Goal: Task Accomplishment & Management: Manage account settings

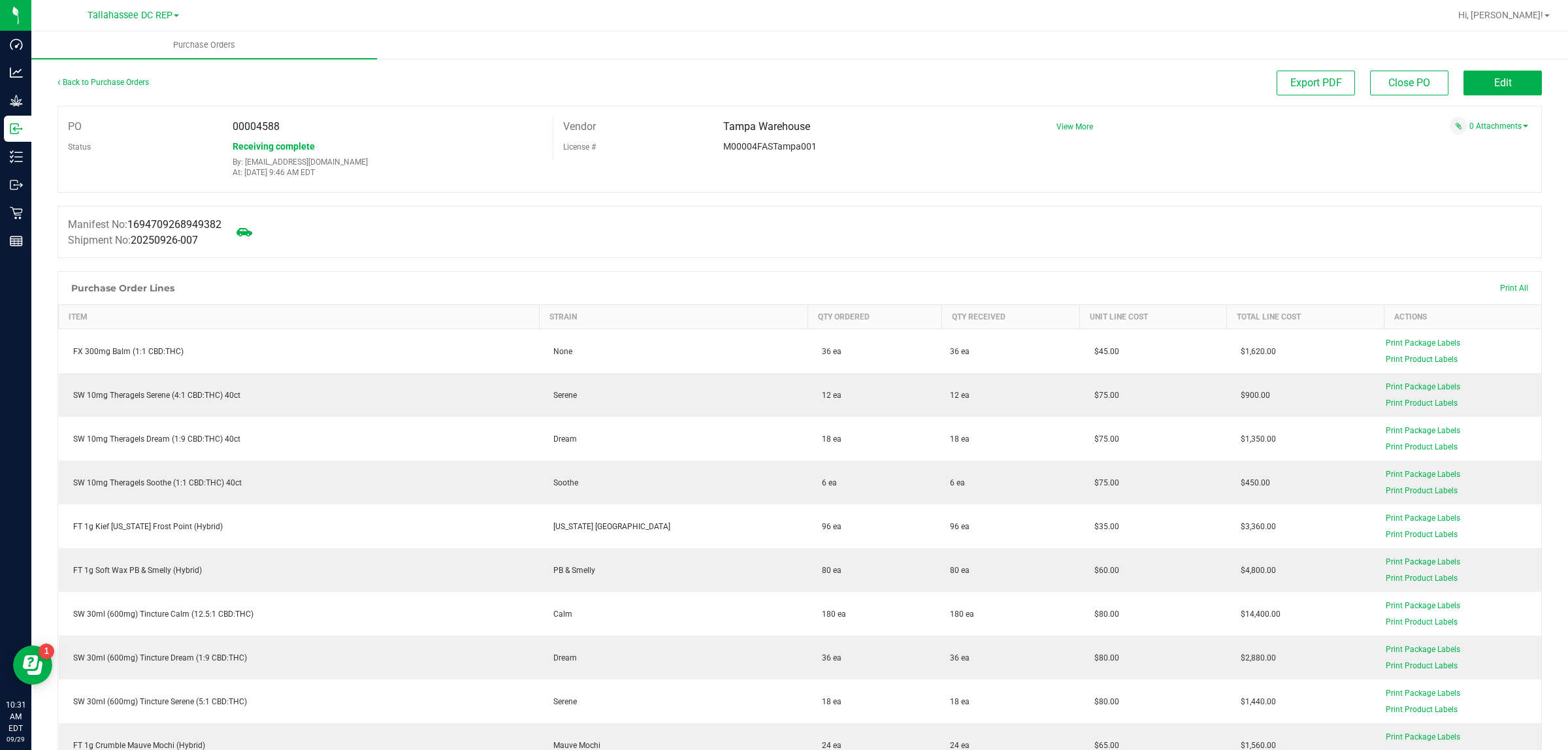
click at [107, 86] on div "Back to Purchase Orders" at bounding box center [243, 82] width 371 height 24
click at [105, 81] on link "Back to Purchase Orders" at bounding box center [103, 82] width 91 height 9
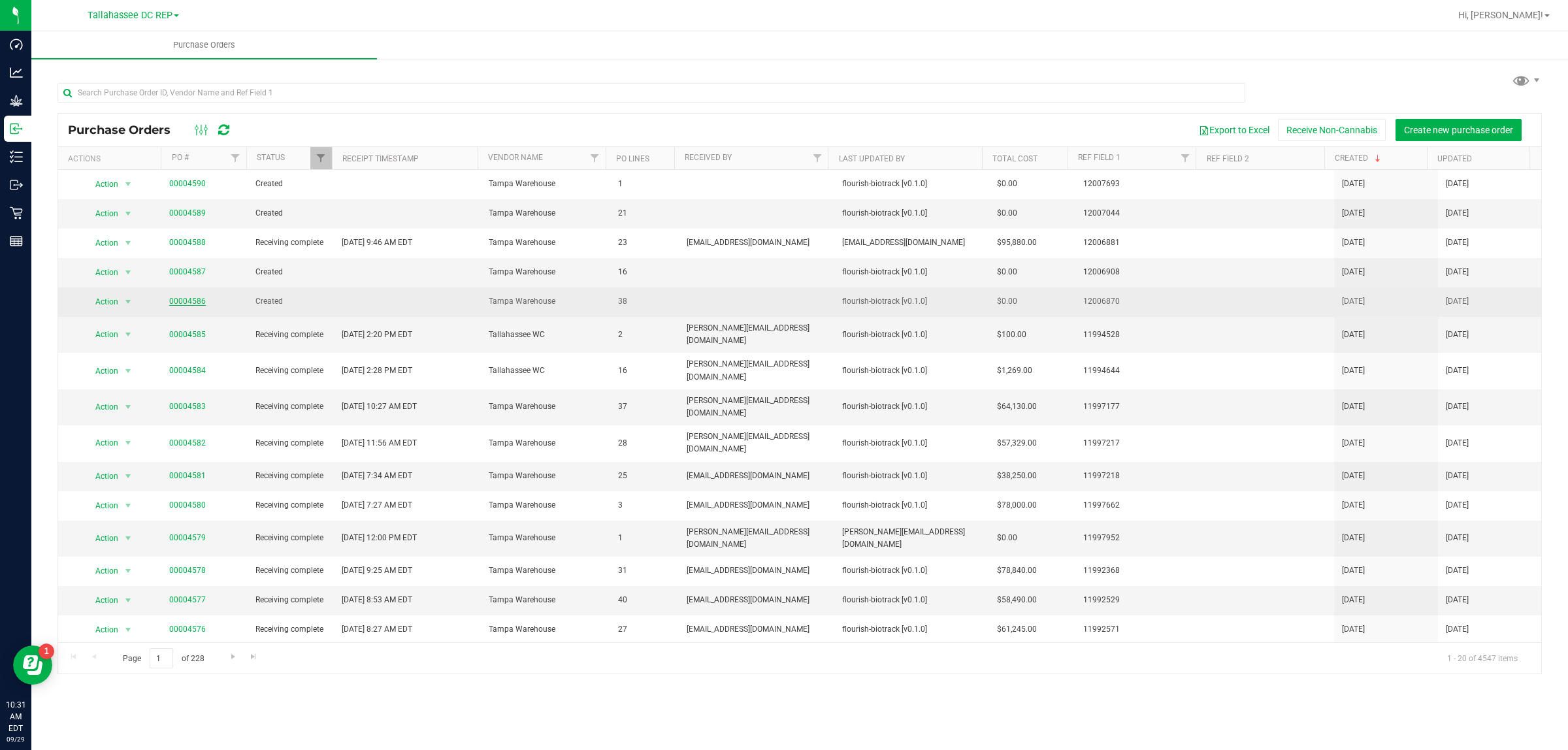
click at [198, 304] on link "00004586" at bounding box center [187, 301] width 37 height 9
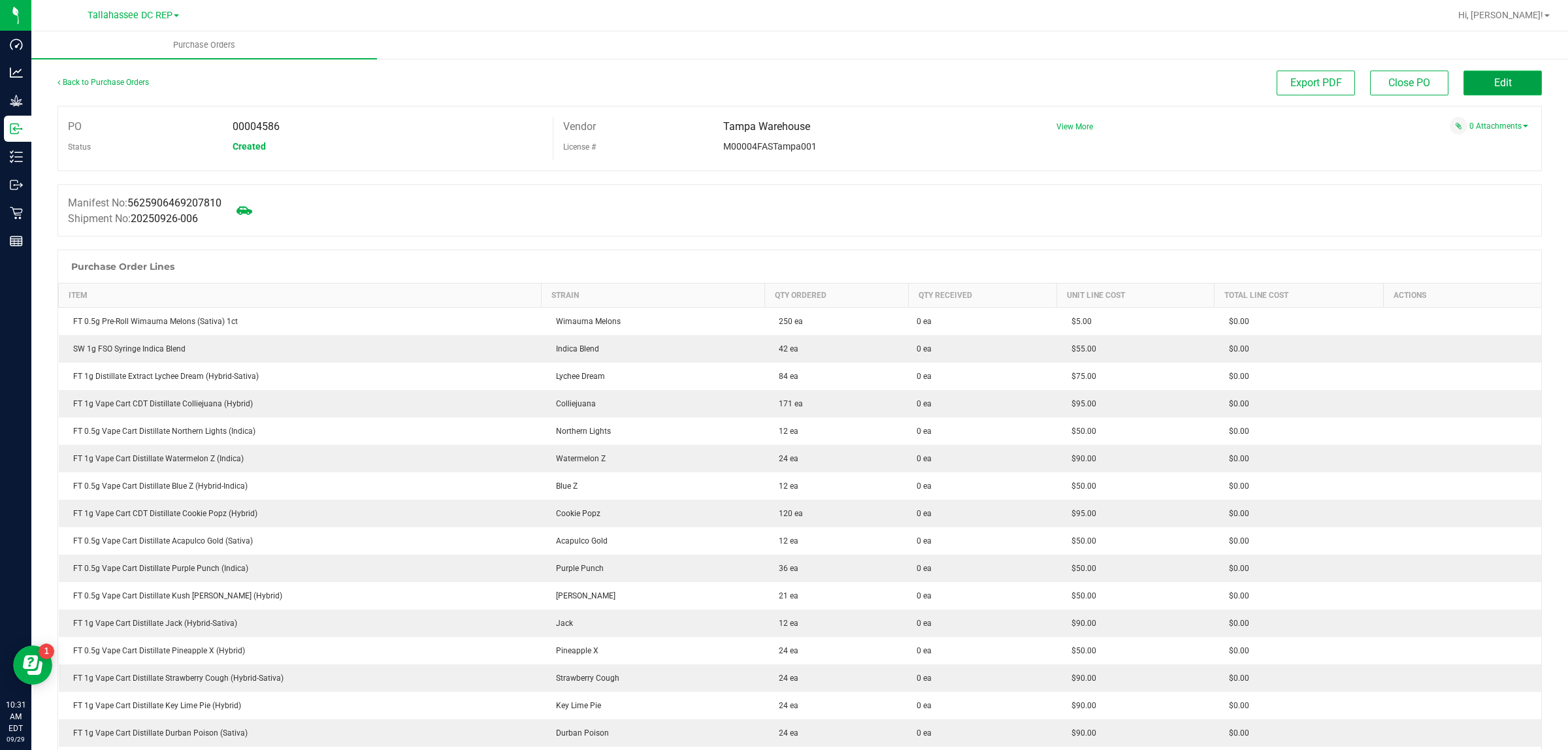
click at [1478, 74] on button "Edit" at bounding box center [1503, 83] width 78 height 25
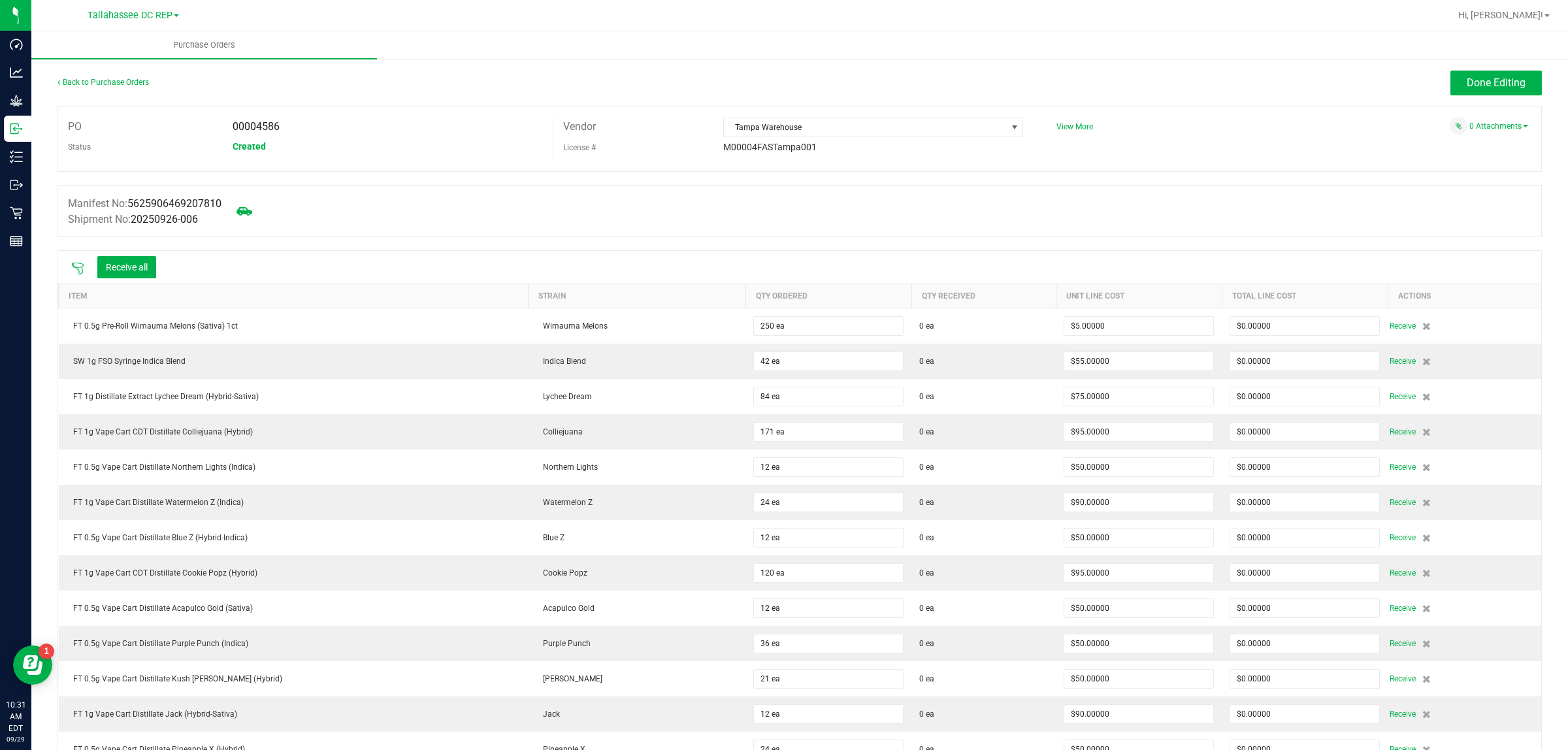
click at [78, 269] on icon at bounding box center [78, 268] width 13 height 13
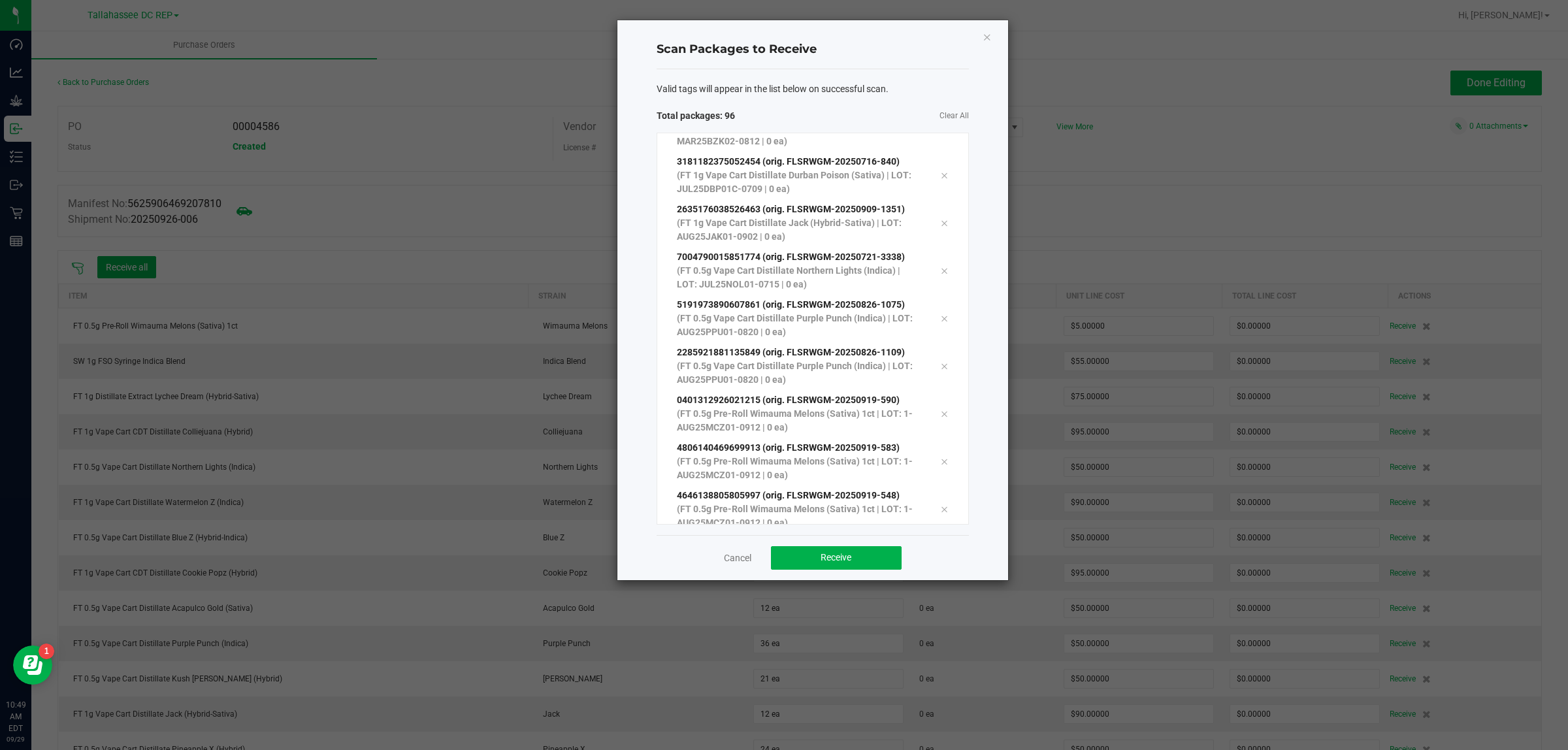
scroll to position [4221, 0]
click at [851, 567] on button "Receive" at bounding box center [837, 558] width 130 height 24
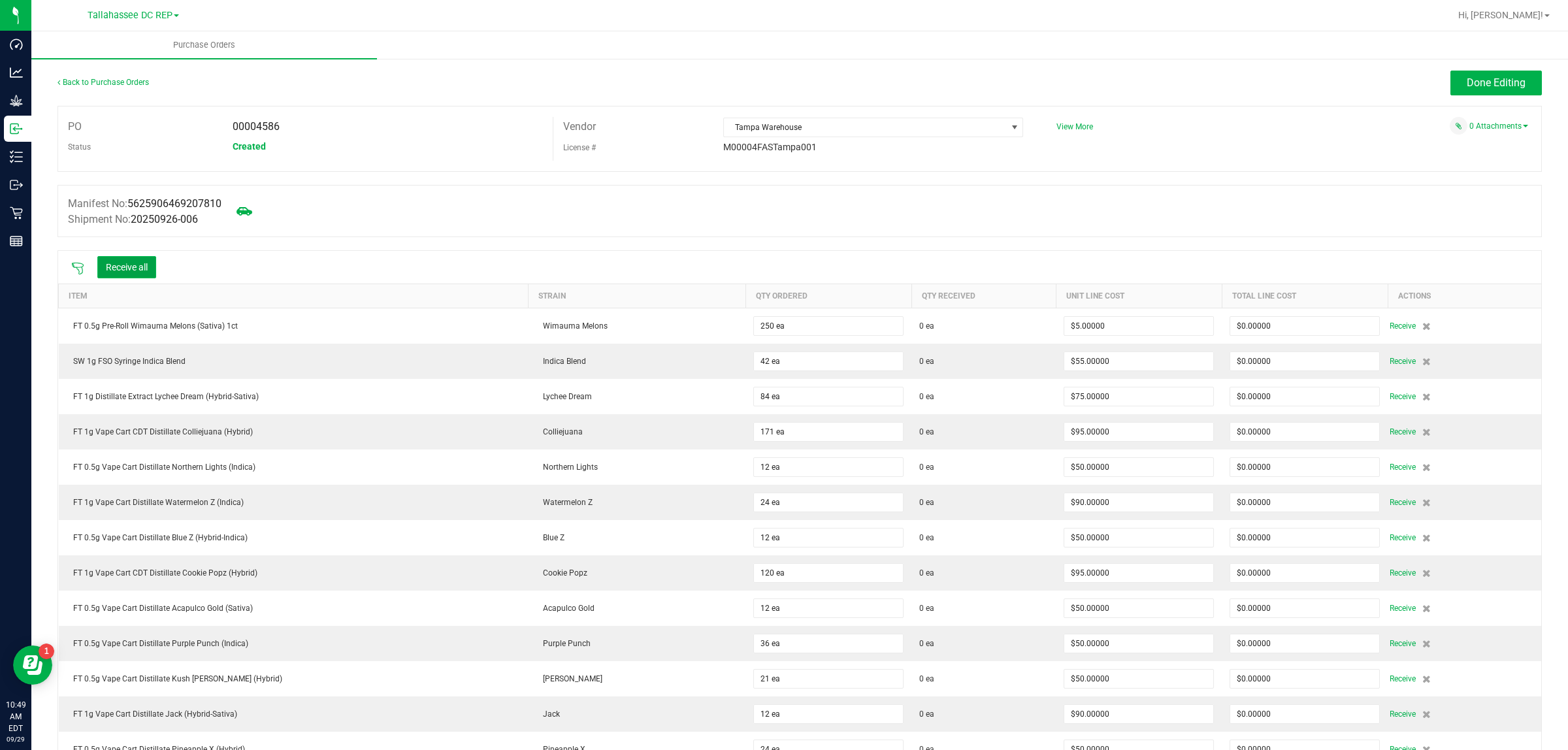
click at [146, 260] on button "Receive all" at bounding box center [127, 267] width 59 height 22
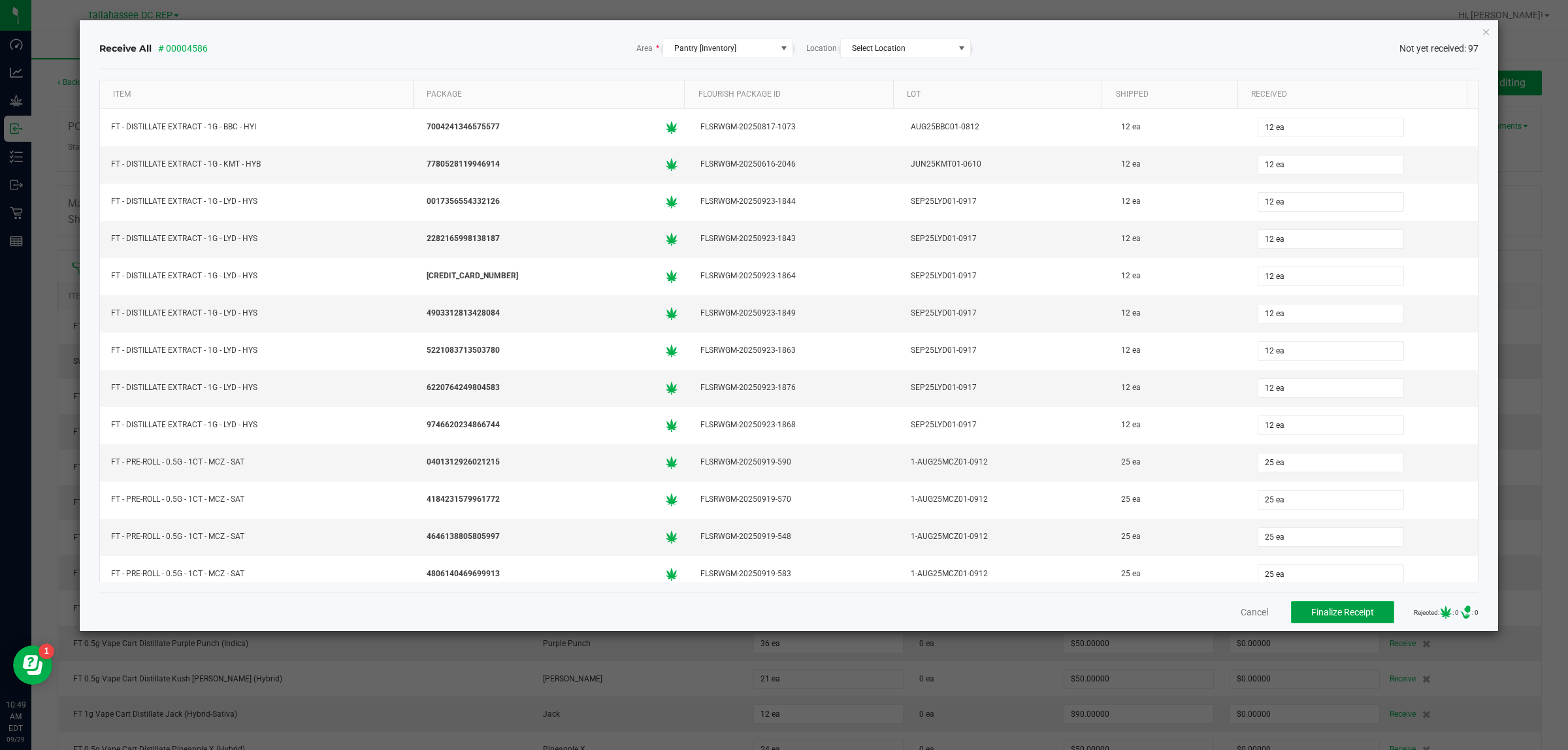
click at [1297, 622] on button "Finalize Receipt" at bounding box center [1342, 612] width 104 height 22
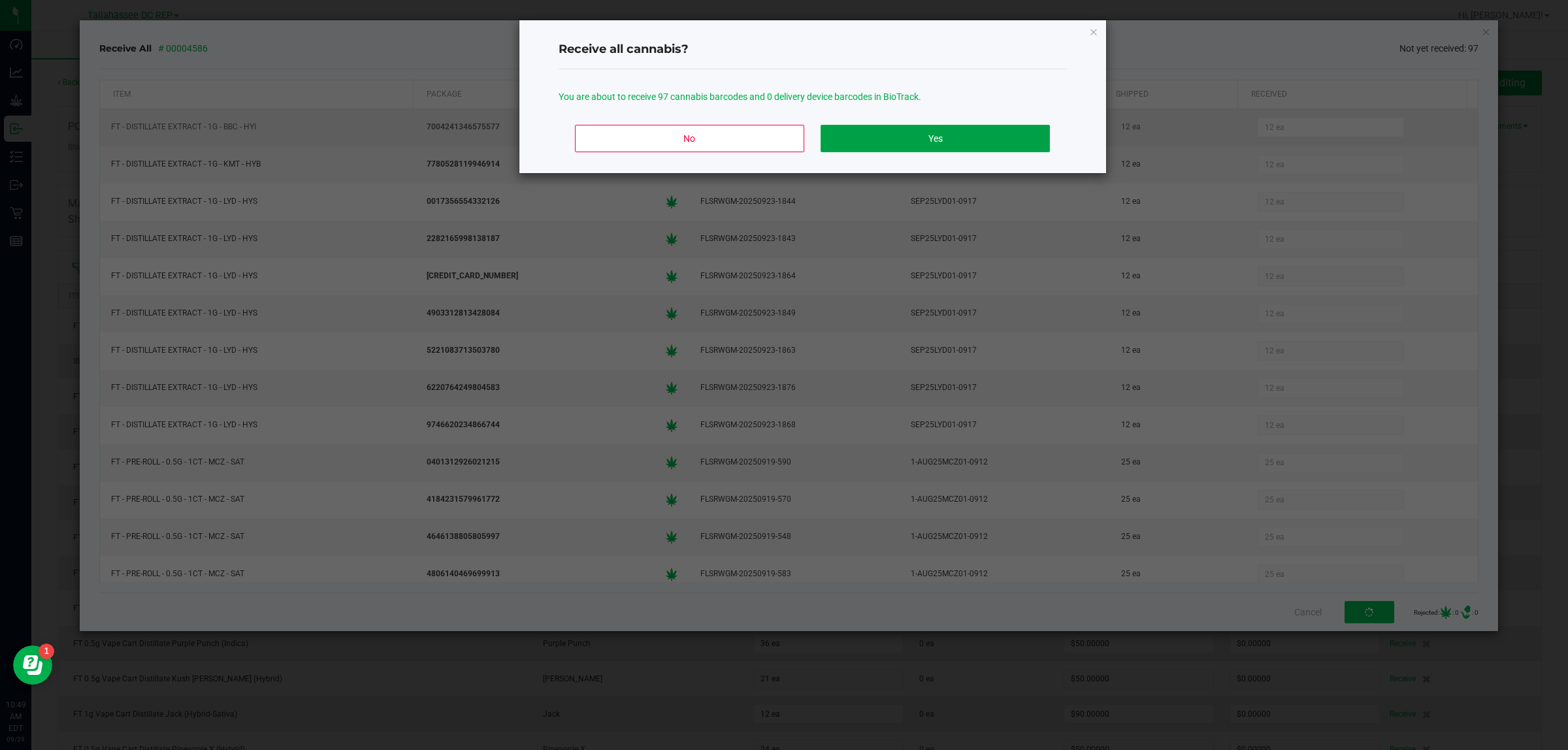
drag, startPoint x: 1027, startPoint y: 135, endPoint x: 1031, endPoint y: 142, distance: 8.1
click at [1027, 136] on button "Yes" at bounding box center [935, 139] width 229 height 28
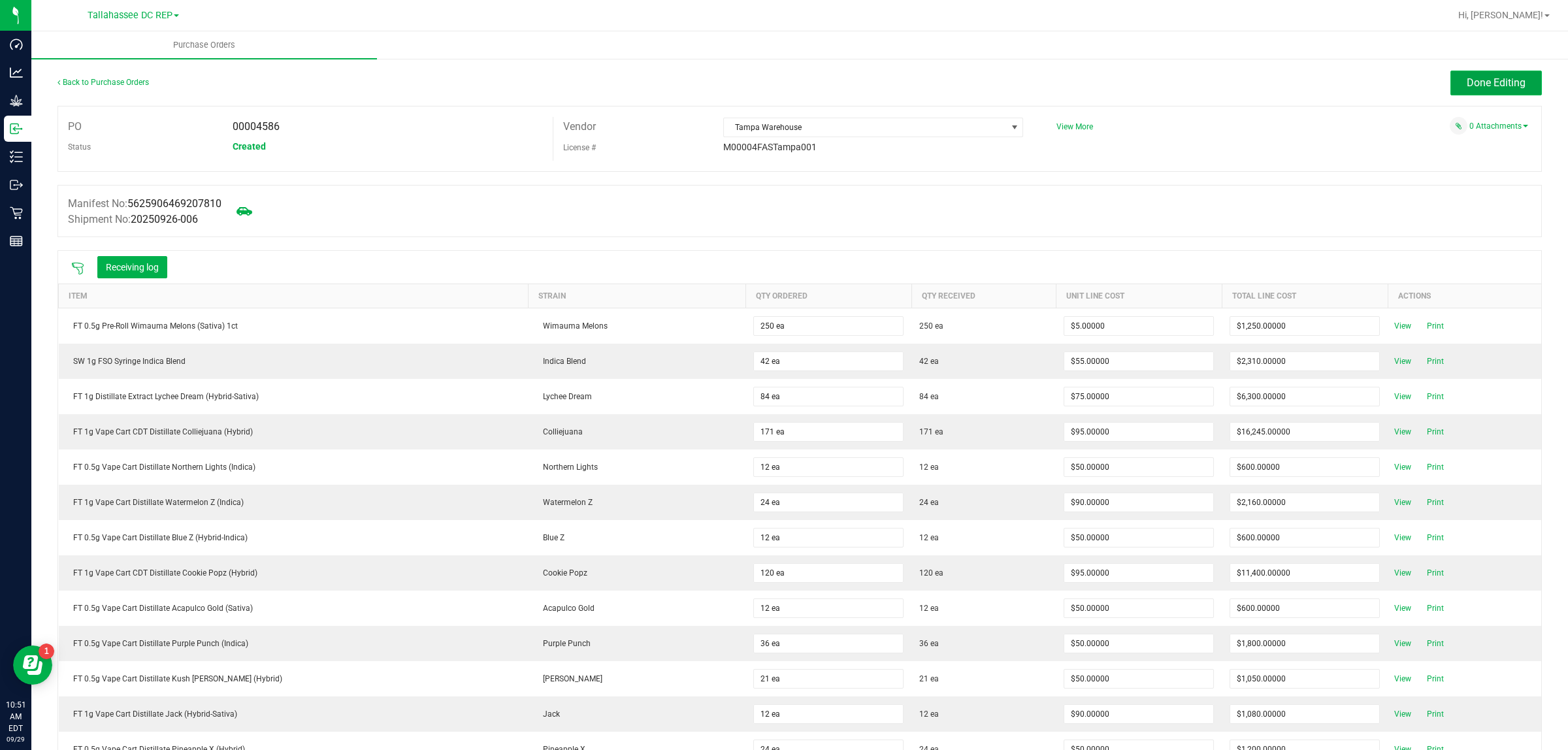
click at [1493, 78] on span "Done Editing" at bounding box center [1496, 83] width 59 height 12
